Goal: Book appointment/travel/reservation

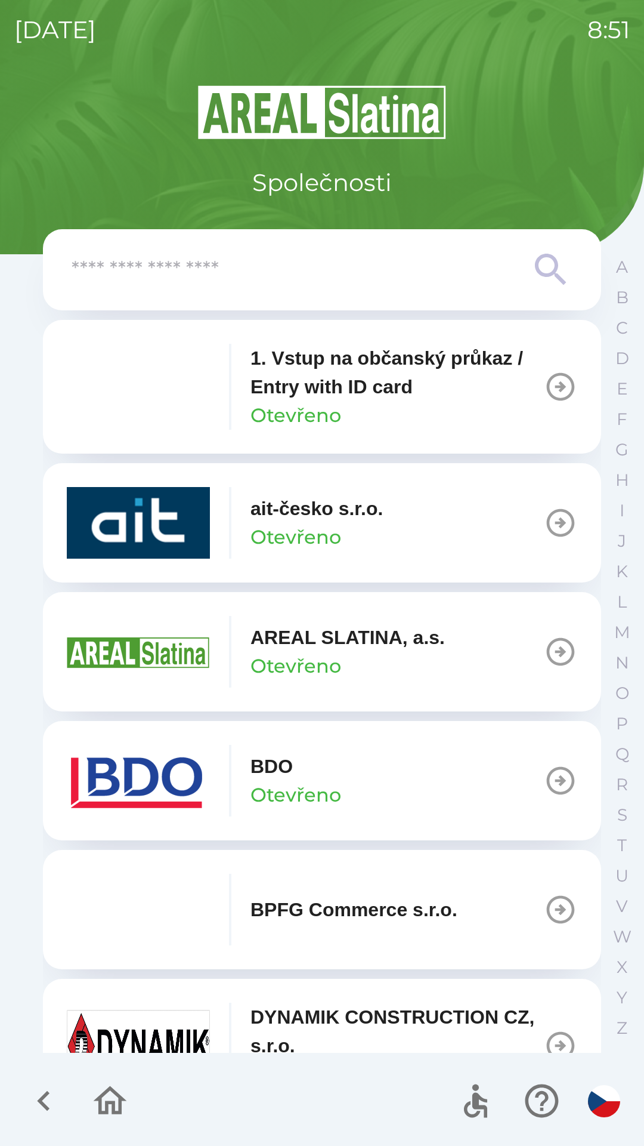
click at [338, 520] on p "ait-česko s.r.o." at bounding box center [317, 508] width 132 height 29
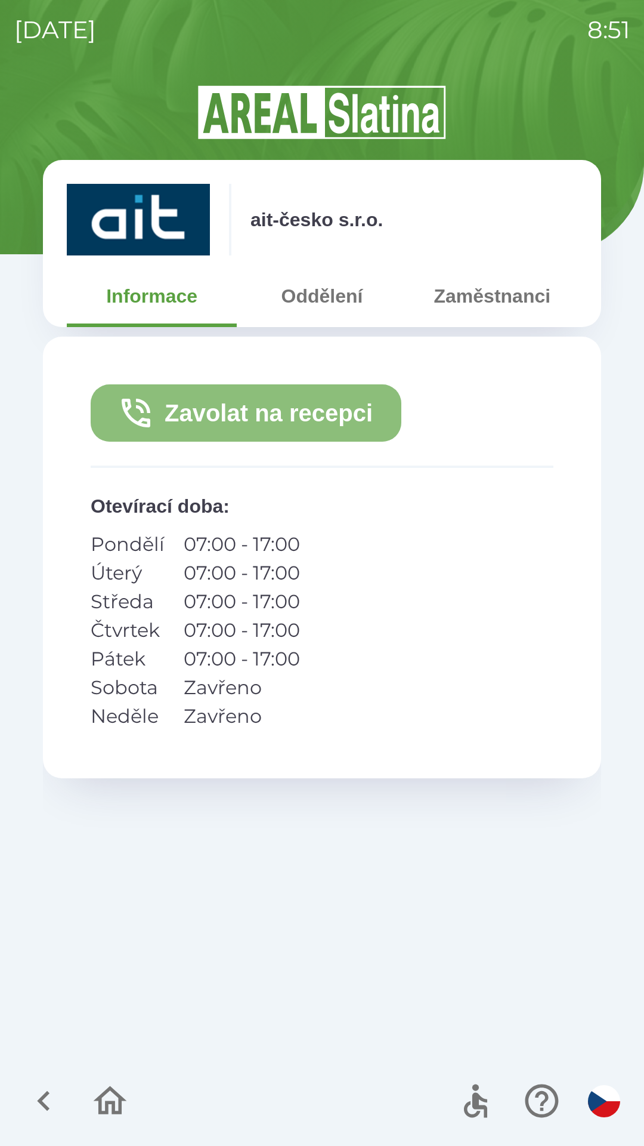
click at [291, 416] on button "Zavolat na recepci" at bounding box center [246, 412] width 311 height 57
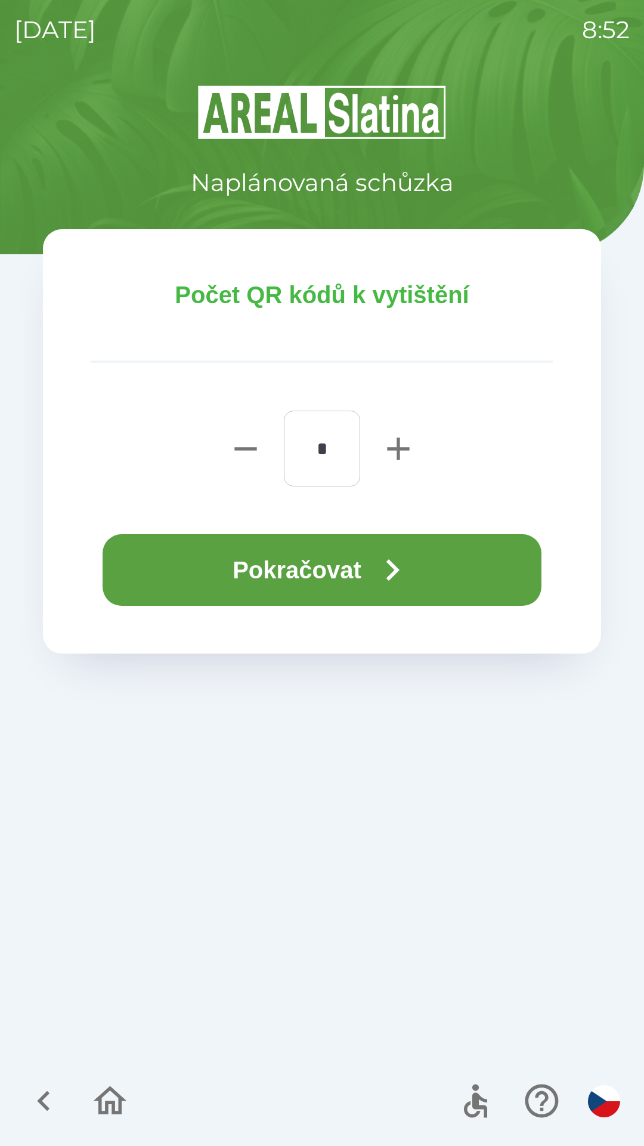
click at [325, 584] on button "Pokračovat" at bounding box center [322, 570] width 439 height 72
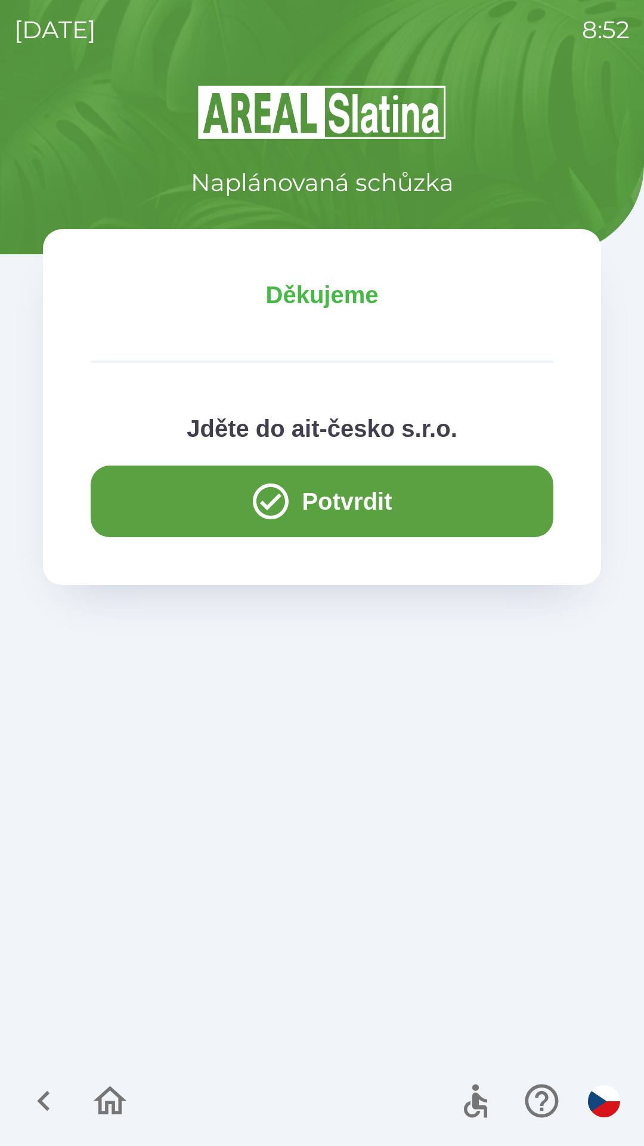
click at [351, 498] on button "Potvrdit" at bounding box center [322, 501] width 463 height 72
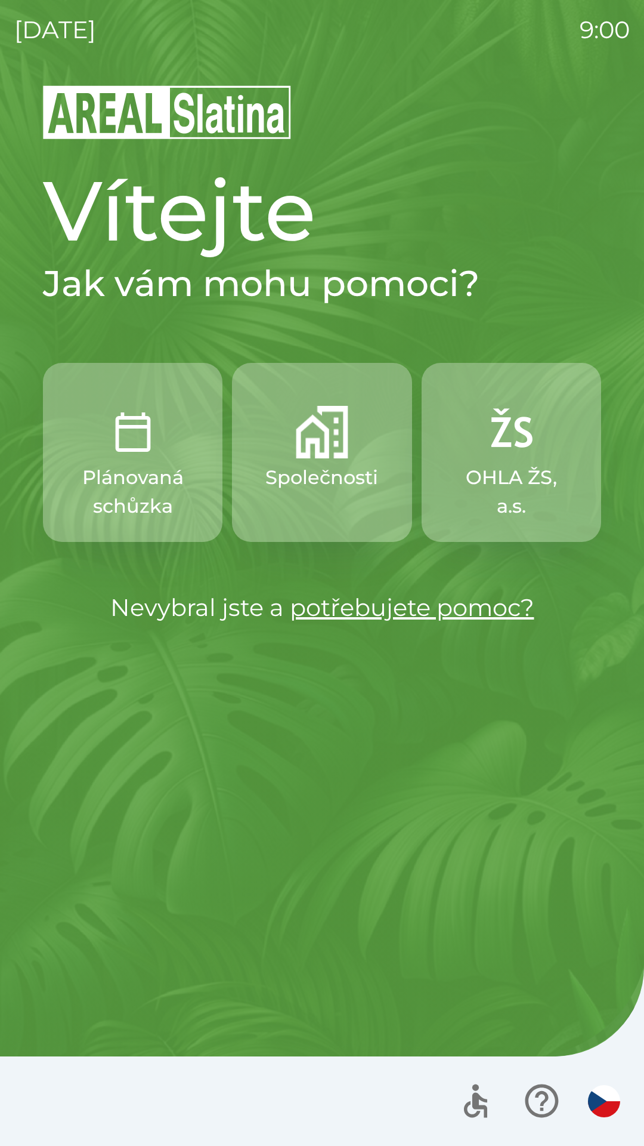
click at [318, 442] on img "button" at bounding box center [322, 432] width 53 height 53
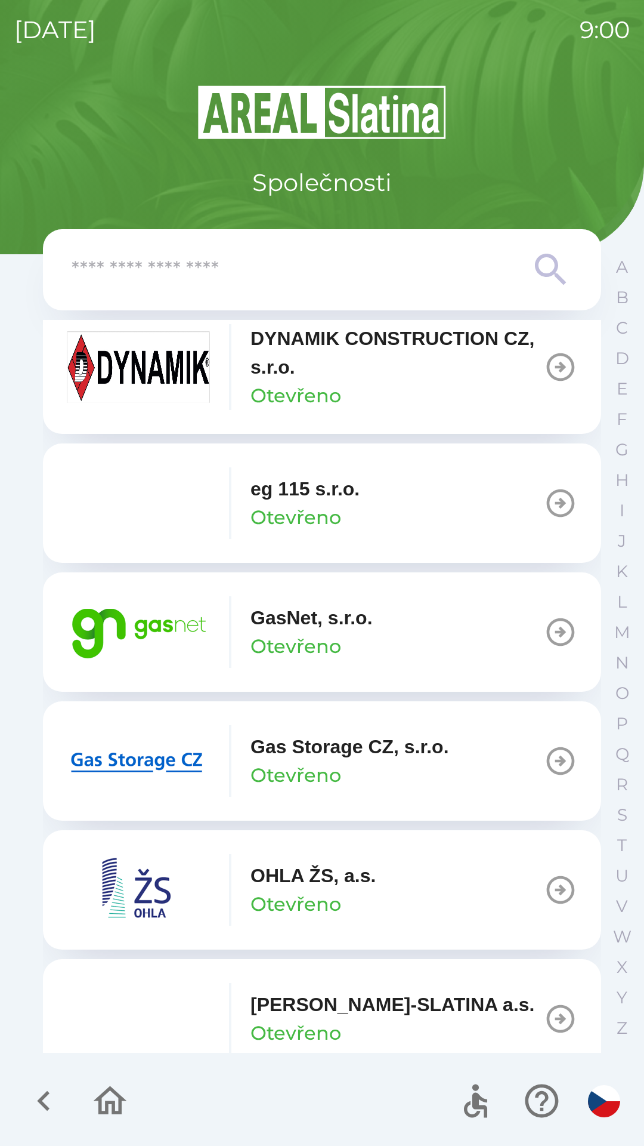
scroll to position [684, 0]
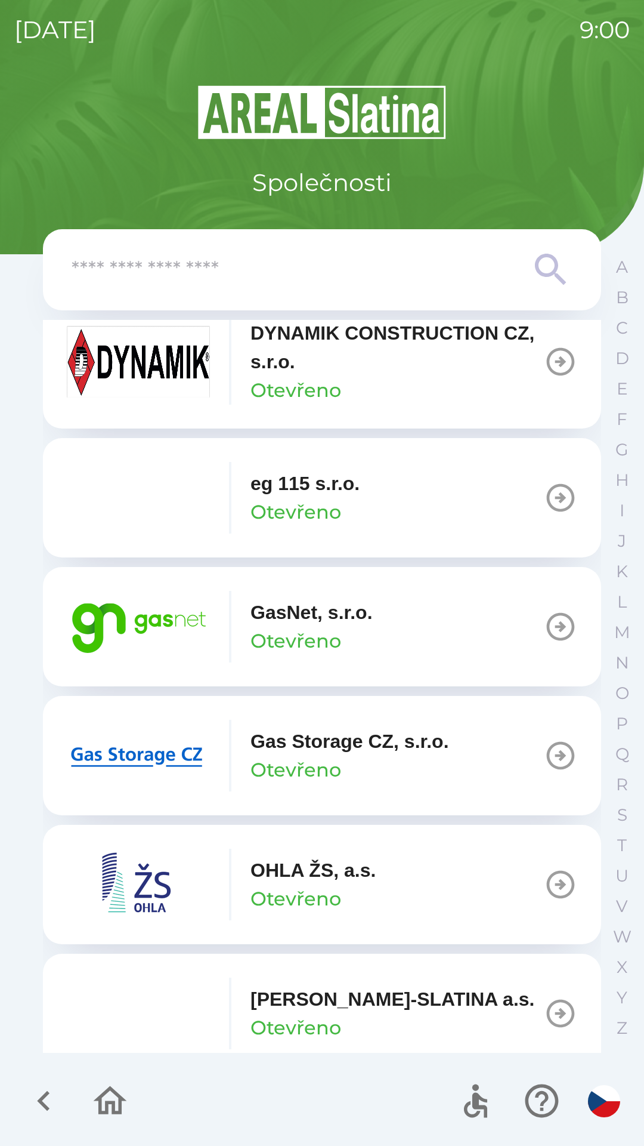
click at [314, 617] on p "GasNet, s.r.o." at bounding box center [312, 612] width 122 height 29
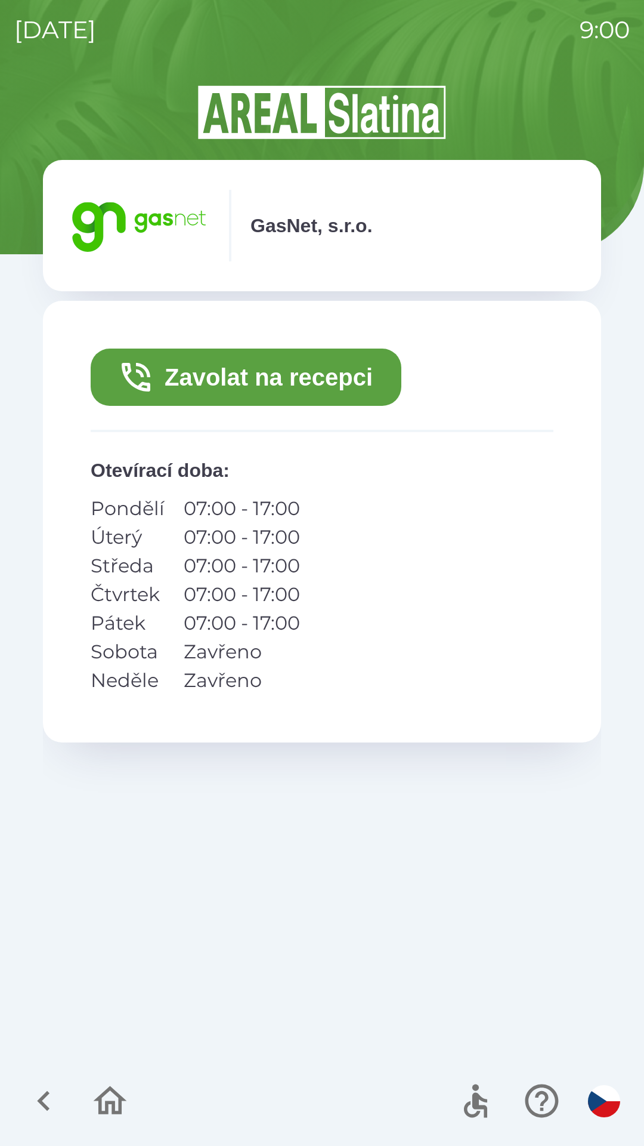
click at [277, 369] on button "Zavolat na recepci" at bounding box center [246, 376] width 311 height 57
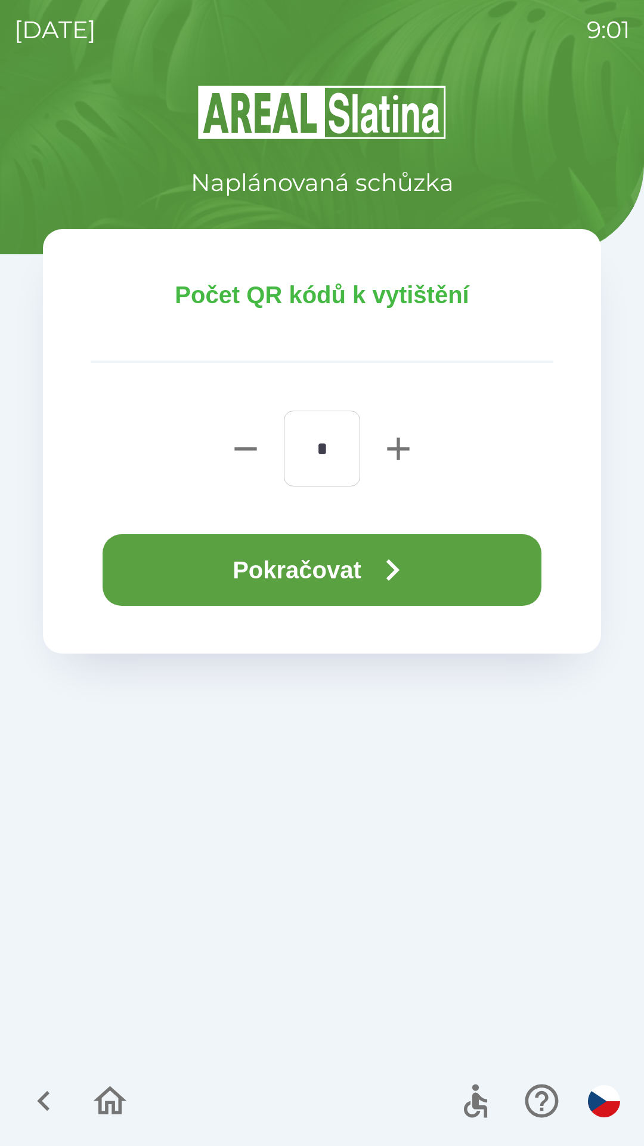
click at [325, 565] on button "Pokračovat" at bounding box center [322, 570] width 439 height 72
